Goal: Information Seeking & Learning: Learn about a topic

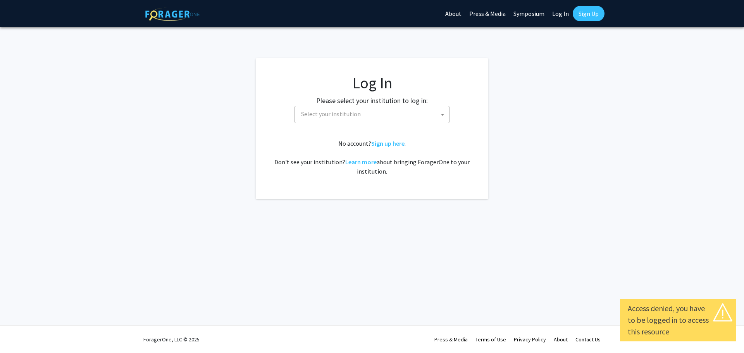
select select
click at [365, 110] on span "Select your institution" at bounding box center [373, 114] width 151 height 16
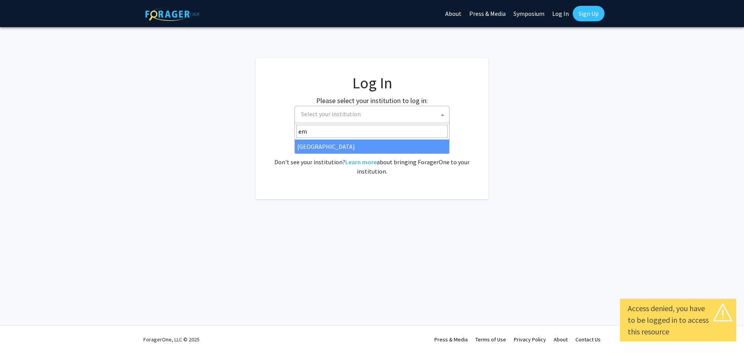
type input "em"
select select "12"
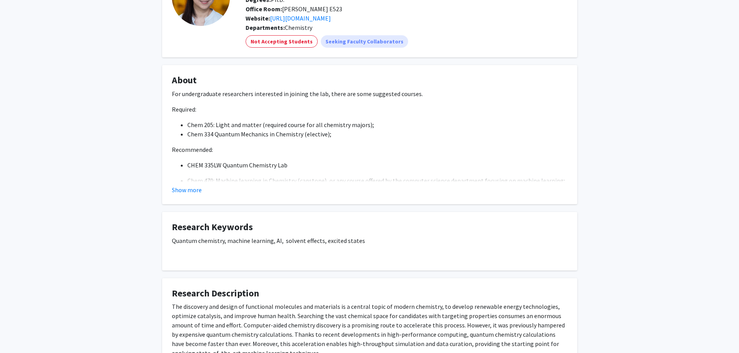
scroll to position [78, 0]
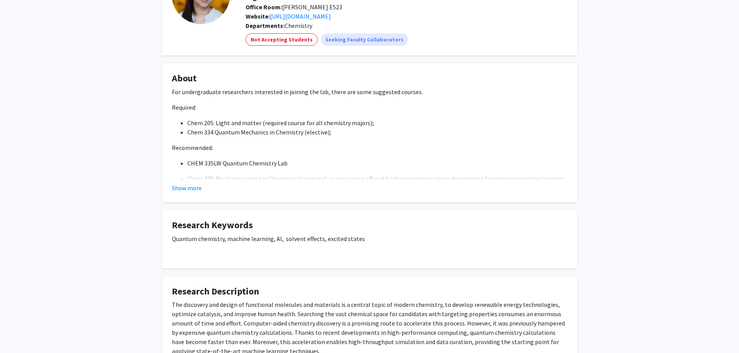
click at [183, 189] on button "Show more" at bounding box center [187, 187] width 30 height 9
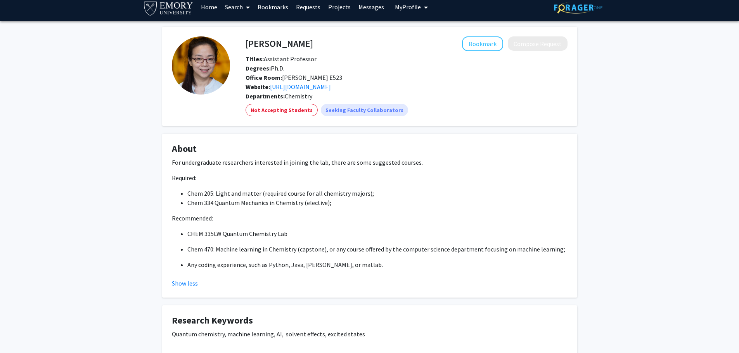
scroll to position [0, 0]
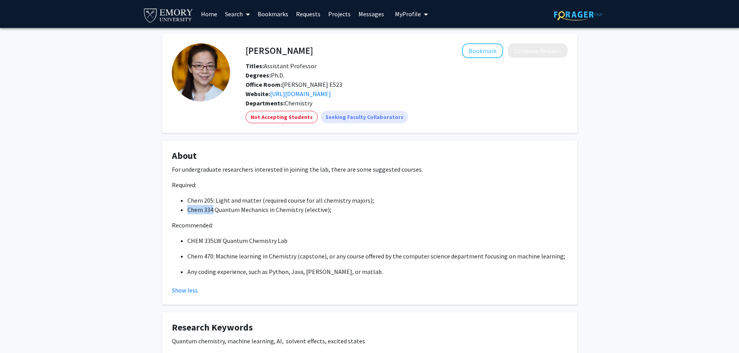
drag, startPoint x: 205, startPoint y: 207, endPoint x: 186, endPoint y: 206, distance: 19.8
click at [186, 206] on ul "Chem 205: Light and matter (required course for all chemistry majors); Chem 334…" at bounding box center [369, 205] width 395 height 19
copy li "Chem 334"
